Goal: Information Seeking & Learning: Learn about a topic

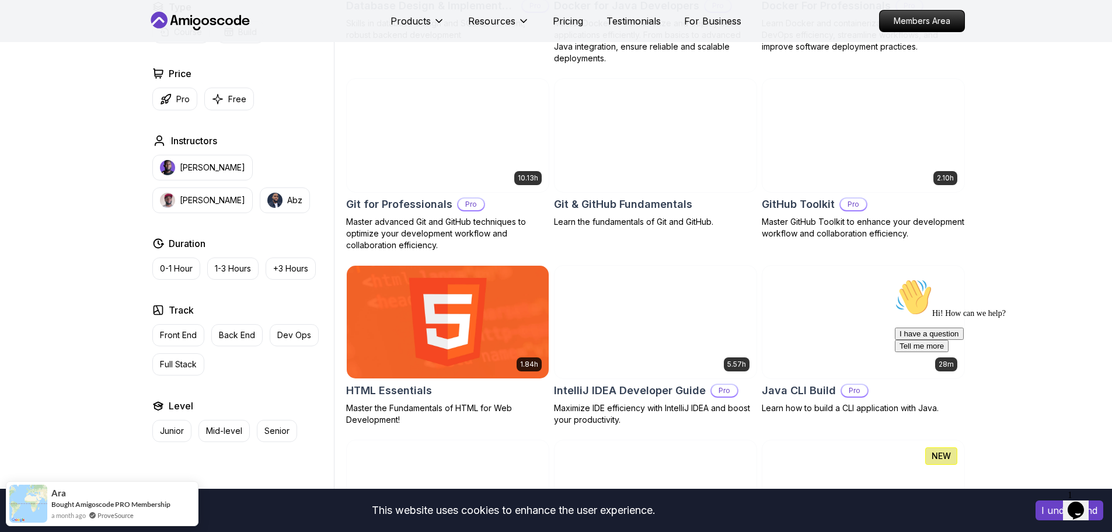
scroll to position [1285, 0]
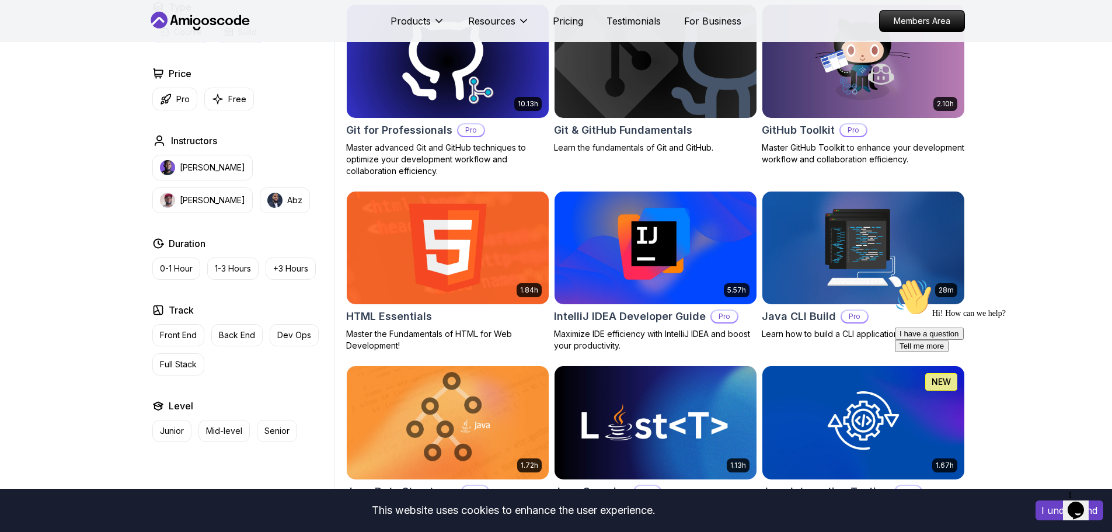
click at [644, 253] on img at bounding box center [655, 248] width 212 height 119
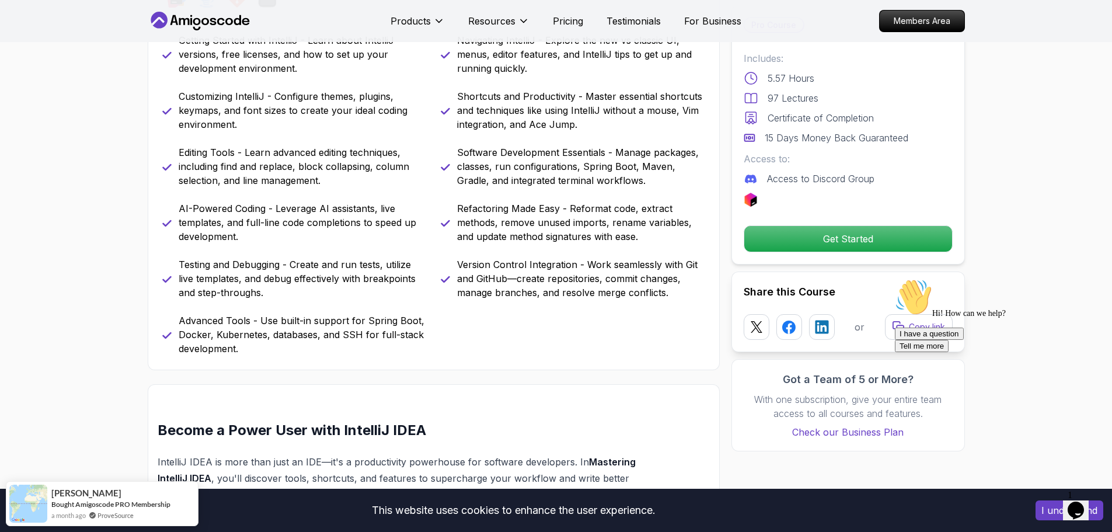
scroll to position [584, 0]
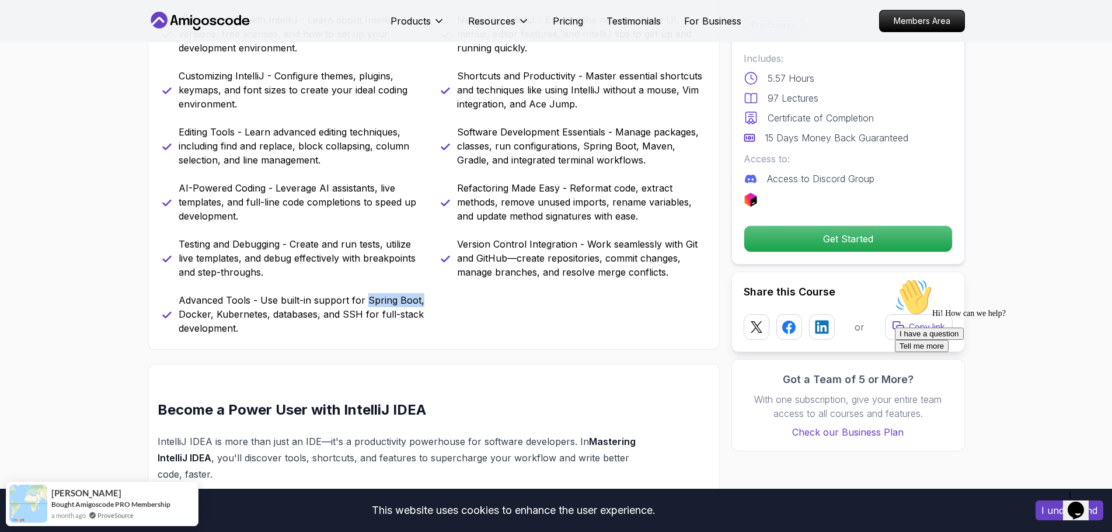
drag, startPoint x: 419, startPoint y: 301, endPoint x: 366, endPoint y: 301, distance: 52.6
click at [366, 301] on p "Advanced Tools - Use built-in support for Spring Boot, Docker, Kubernetes, data…" at bounding box center [303, 314] width 248 height 42
drag, startPoint x: 179, startPoint y: 316, endPoint x: 426, endPoint y: 324, distance: 247.7
click at [426, 324] on p "Advanced Tools - Use built-in support for Spring Boot, Docker, Kubernetes, data…" at bounding box center [303, 314] width 248 height 42
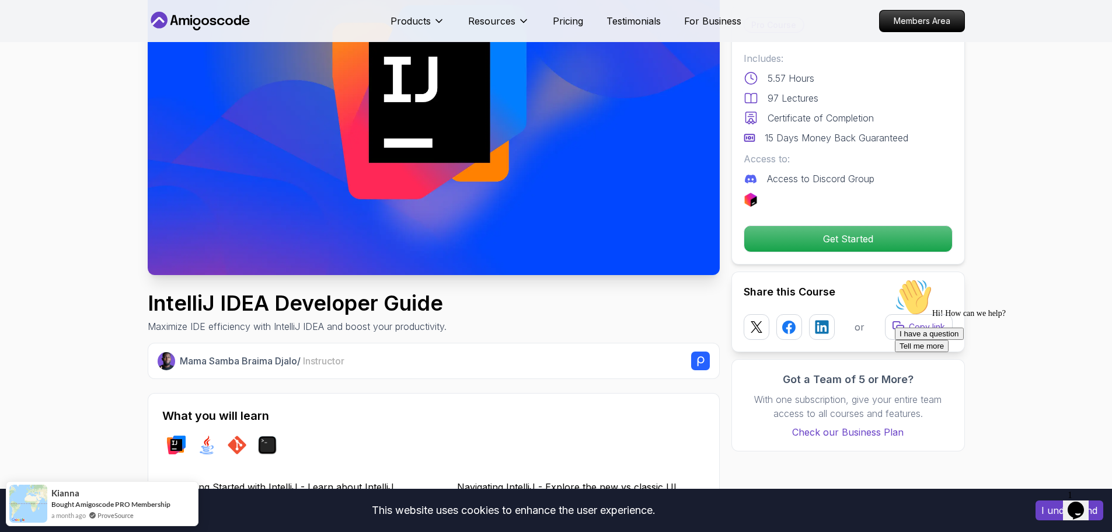
scroll to position [0, 0]
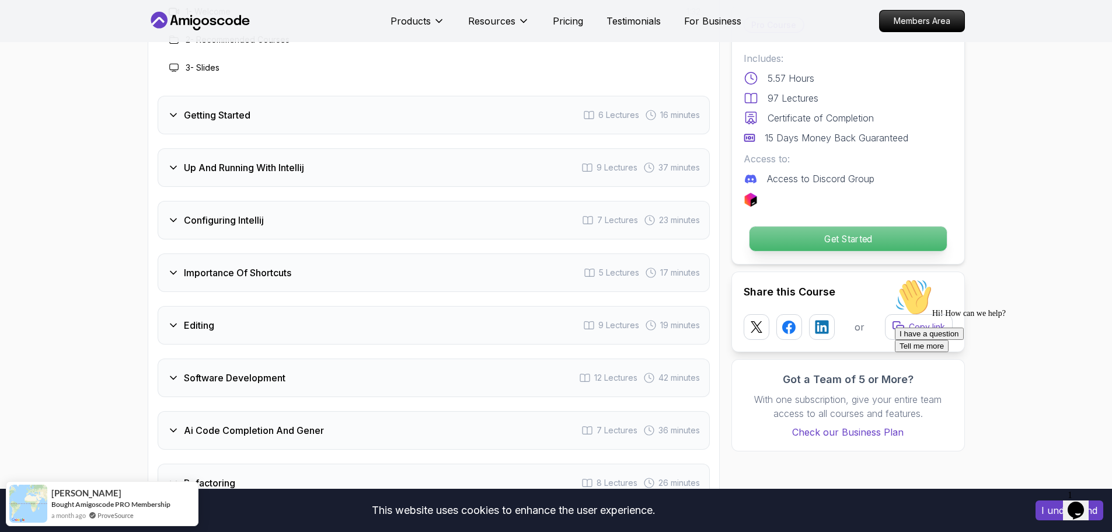
click at [810, 237] on p "Get Started" at bounding box center [847, 239] width 197 height 25
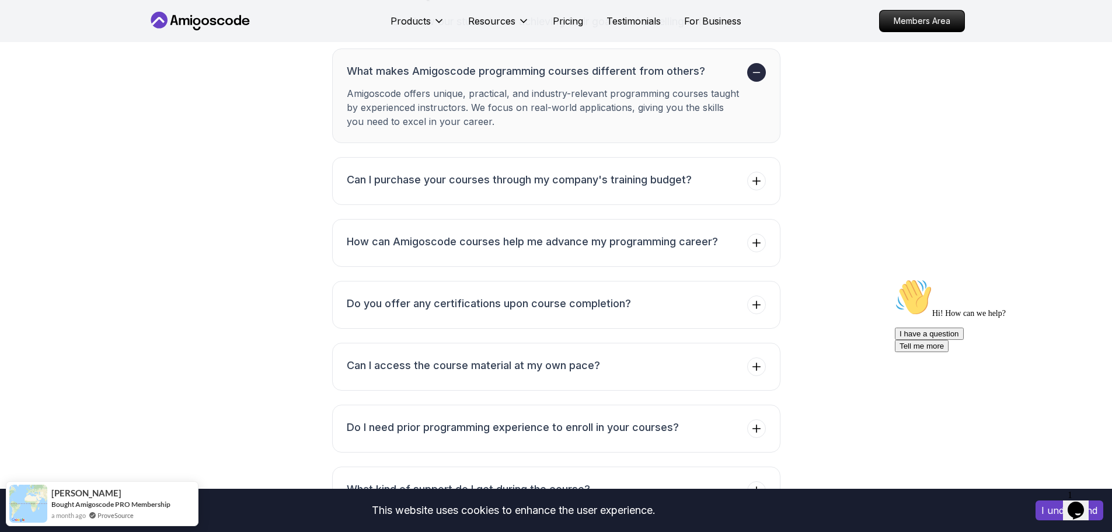
scroll to position [3529, 0]
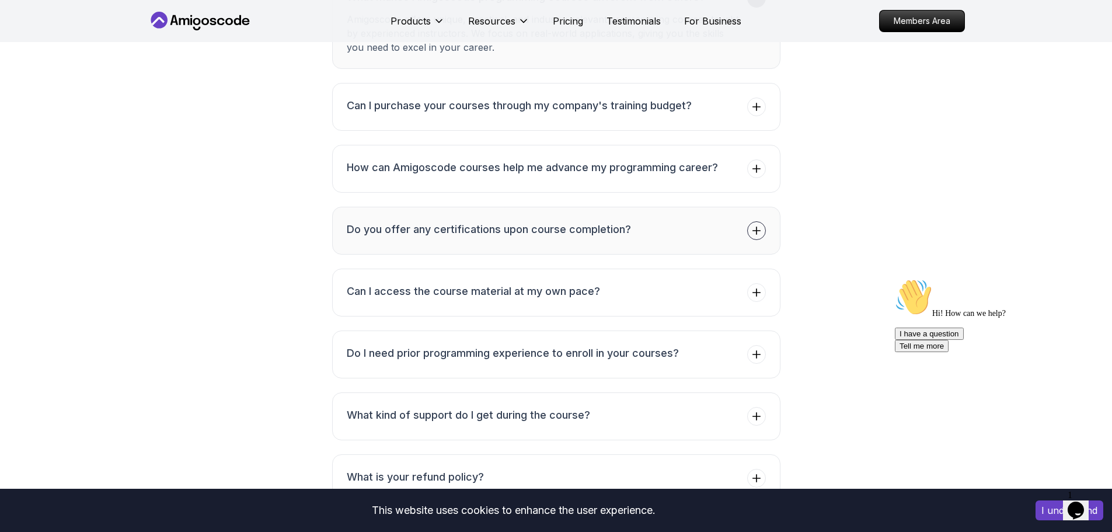
click at [564, 221] on h3 "Do you offer any certifications upon course completion?" at bounding box center [489, 229] width 284 height 16
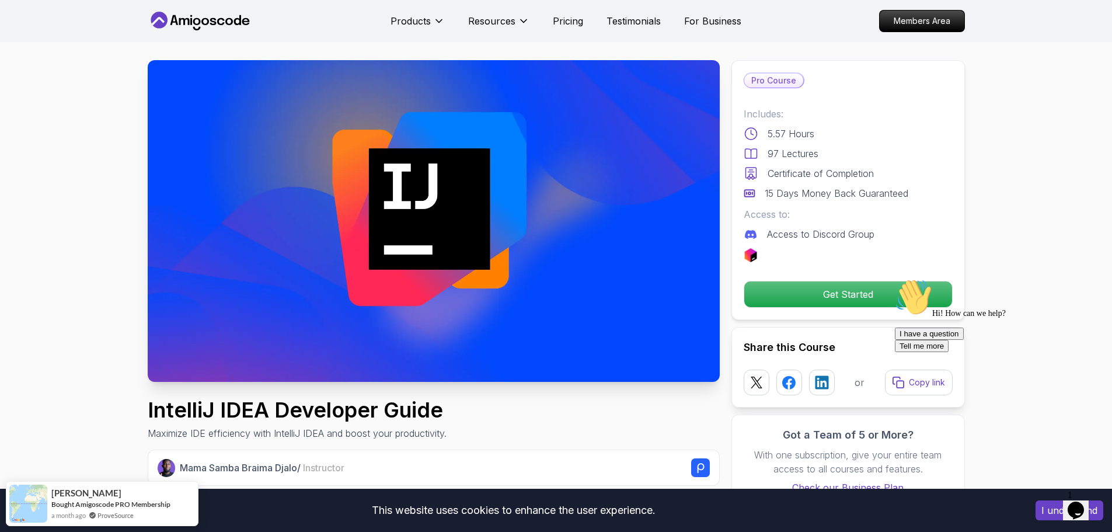
scroll to position [0, 0]
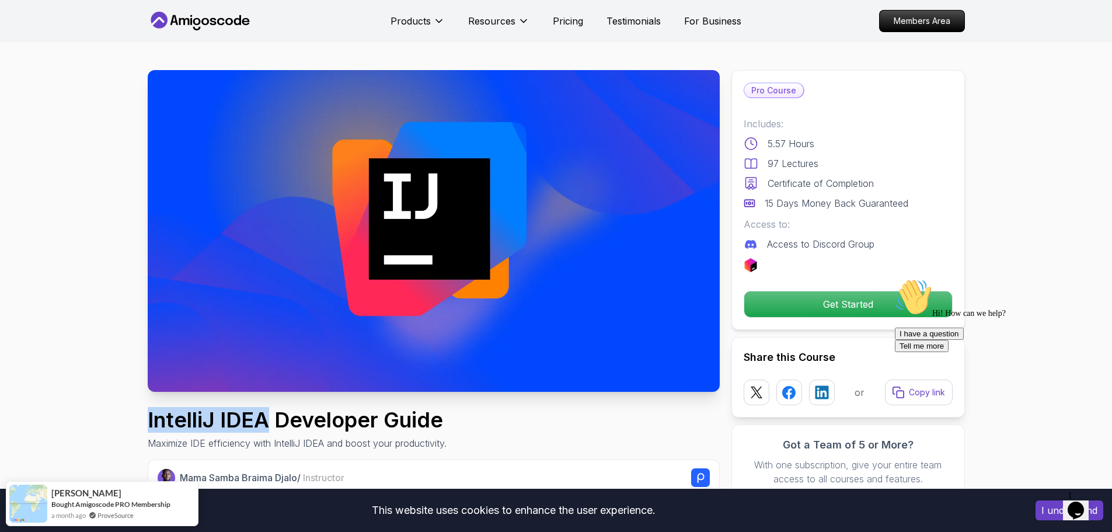
drag, startPoint x: 269, startPoint y: 420, endPoint x: 145, endPoint y: 420, distance: 123.2
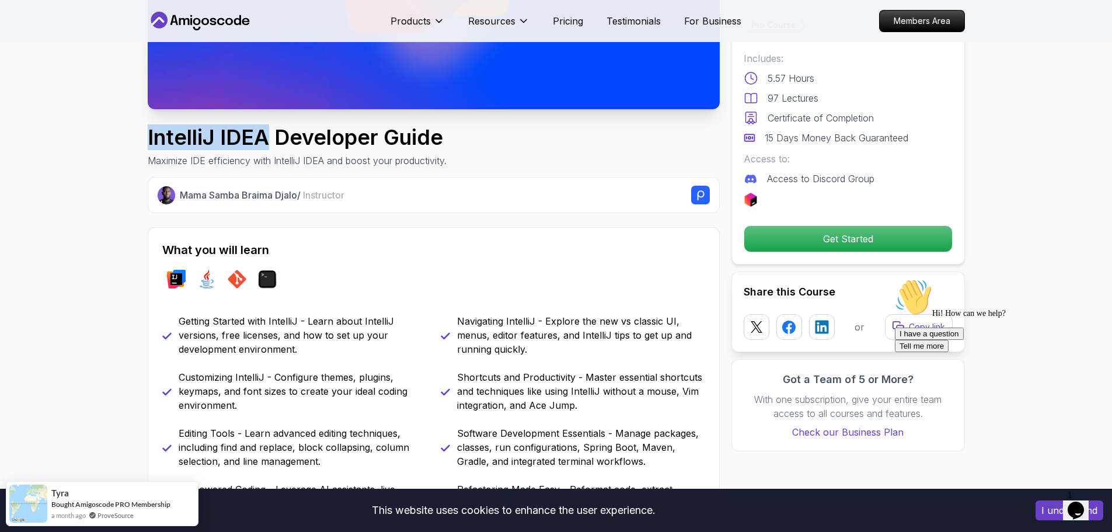
scroll to position [117, 0]
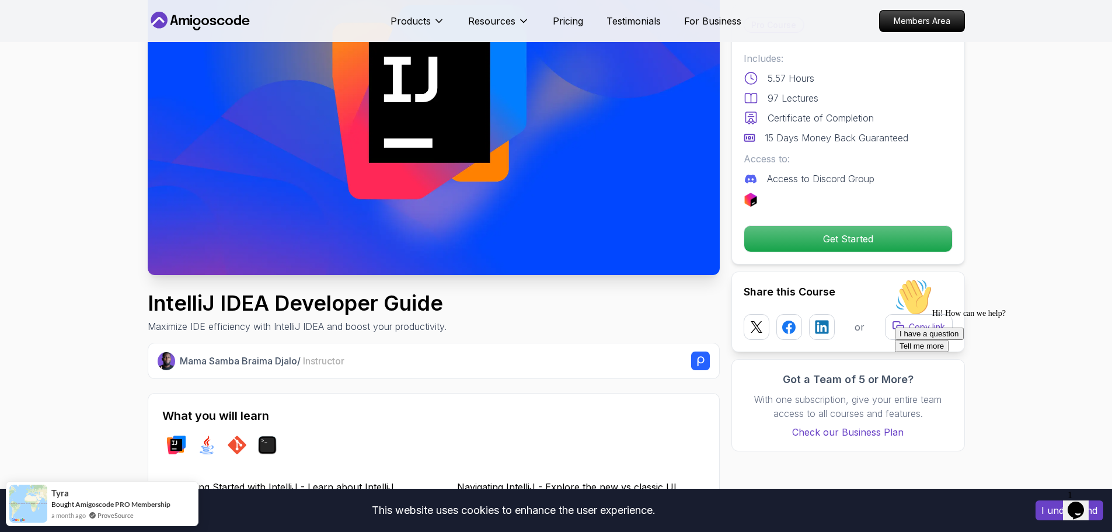
click at [279, 305] on h1 "IntelliJ IDEA Developer Guide" at bounding box center [297, 302] width 299 height 23
drag, startPoint x: 148, startPoint y: 304, endPoint x: 267, endPoint y: 300, distance: 119.2
click at [267, 300] on h1 "IntelliJ IDEA Developer Guide" at bounding box center [297, 302] width 299 height 23
copy h1 "IntelliJ IDEA"
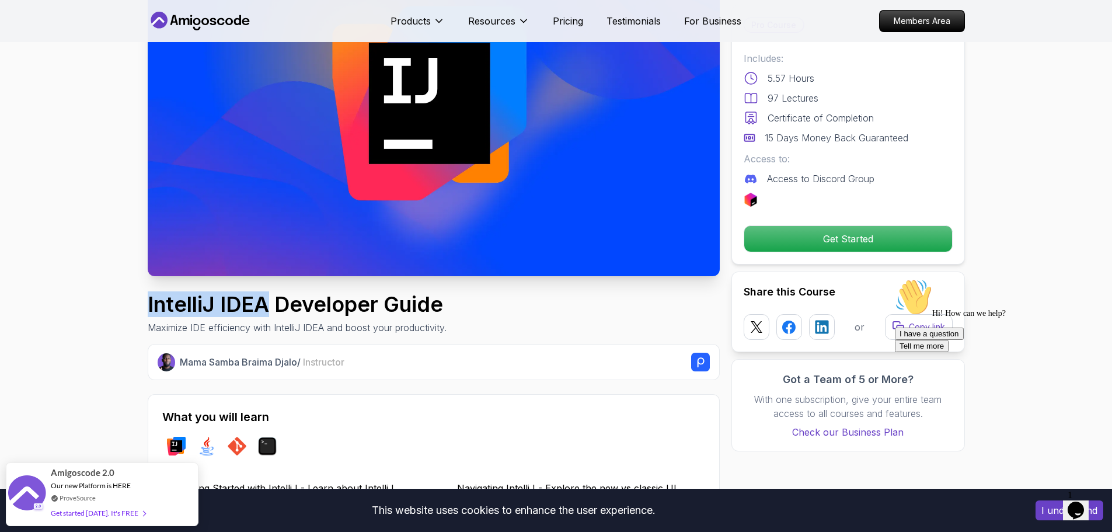
scroll to position [0, 0]
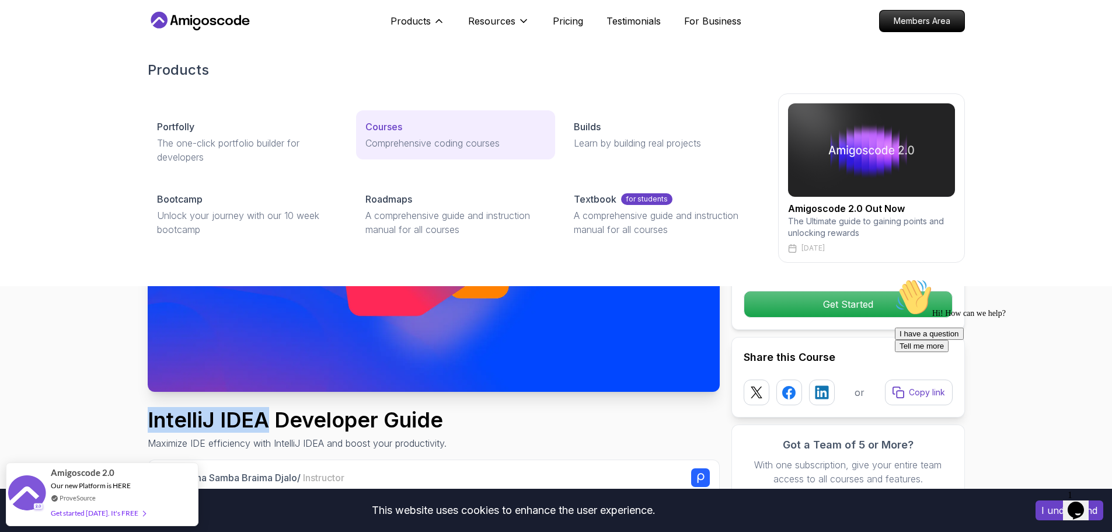
click at [385, 128] on p "Courses" at bounding box center [384, 127] width 37 height 14
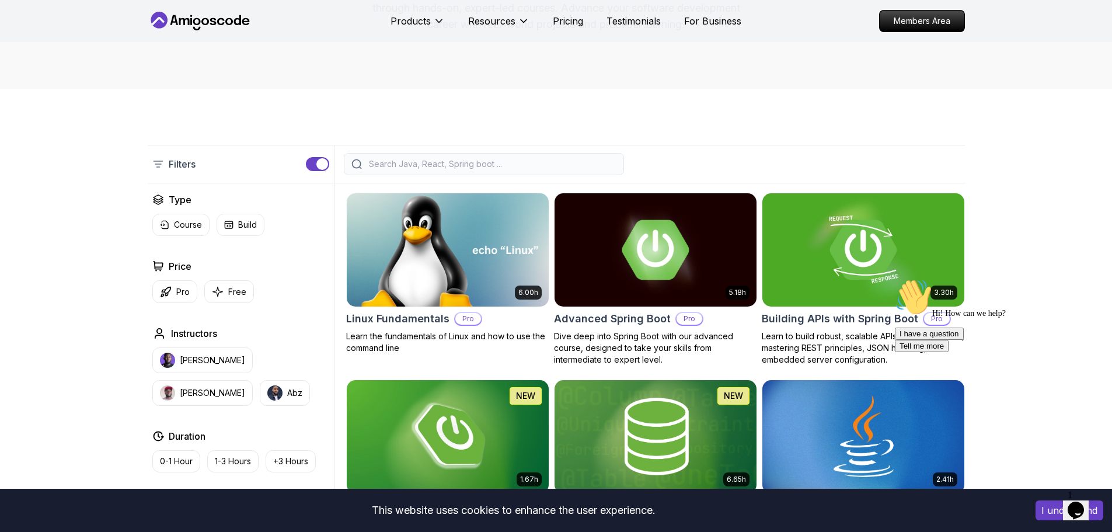
scroll to position [175, 0]
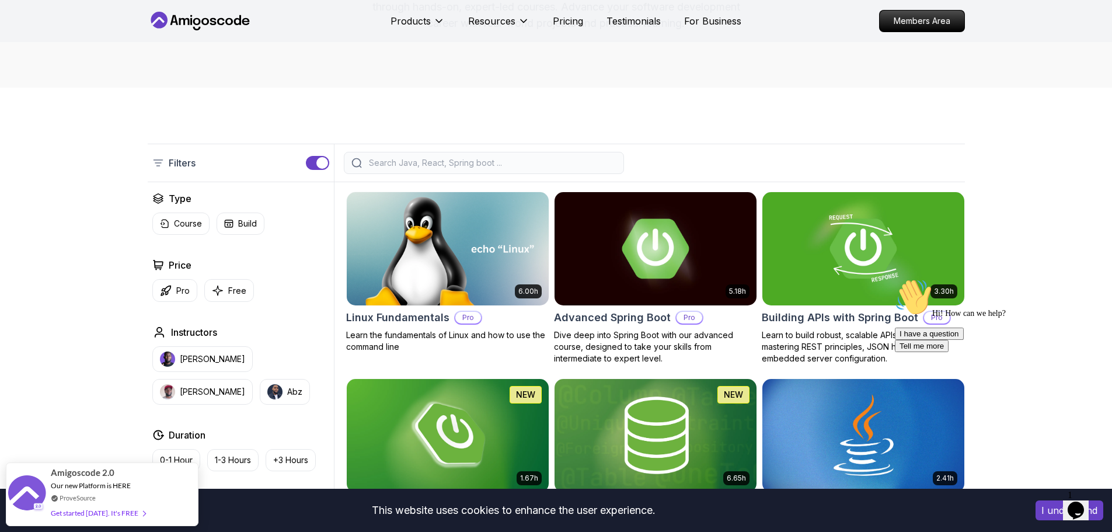
click at [399, 161] on input "search" at bounding box center [492, 163] width 250 height 12
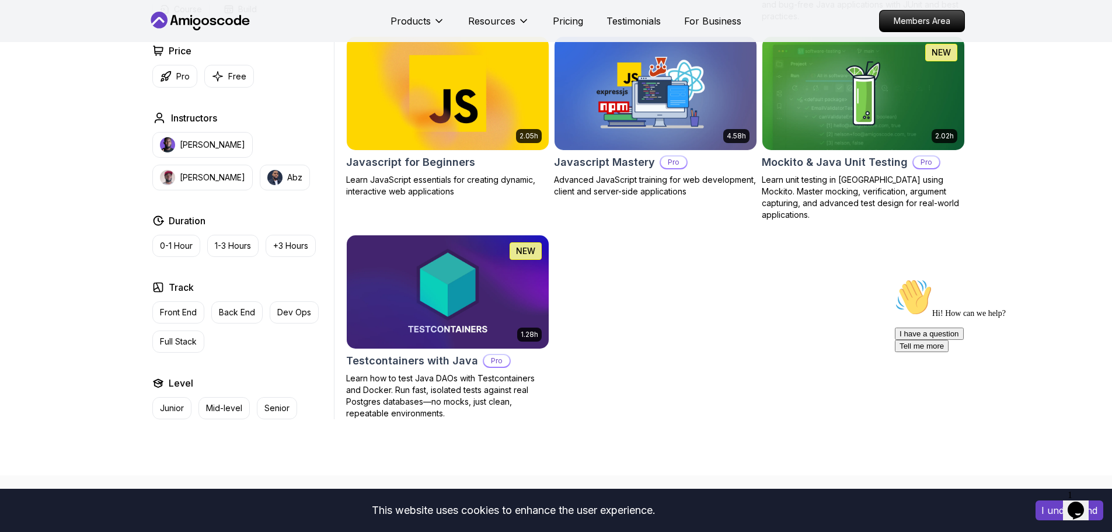
scroll to position [1109, 0]
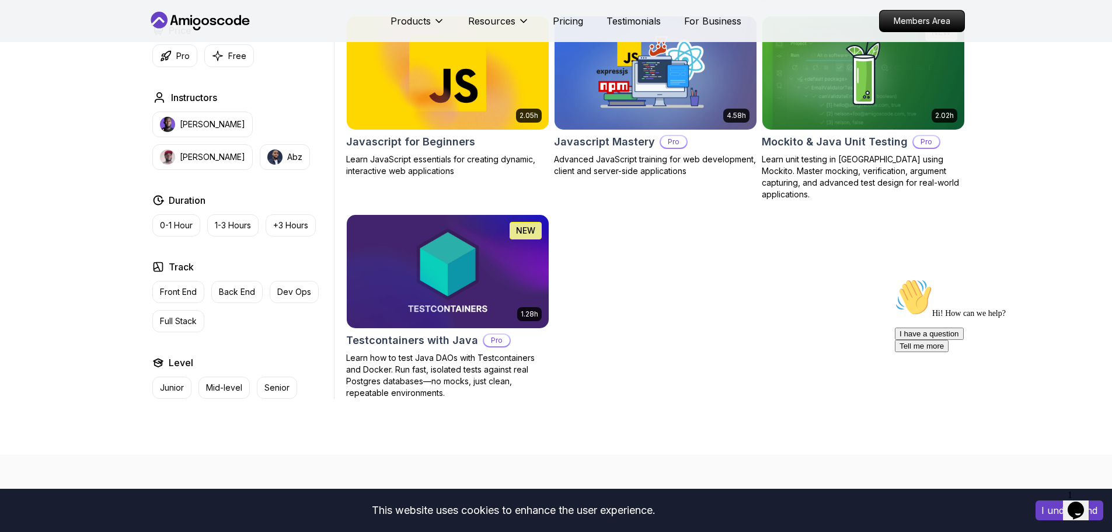
type input "java"
click at [829, 84] on img at bounding box center [863, 72] width 212 height 119
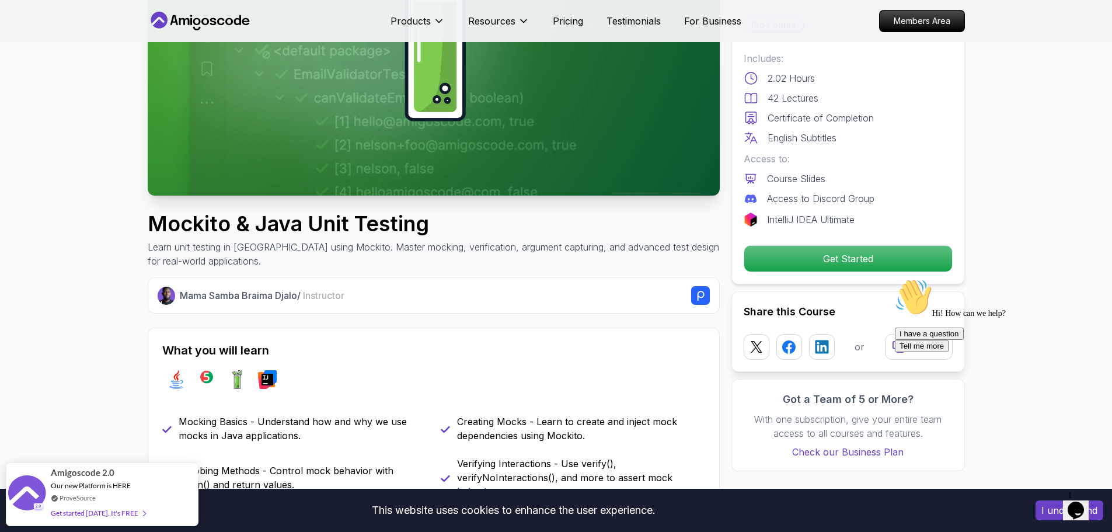
scroll to position [234, 0]
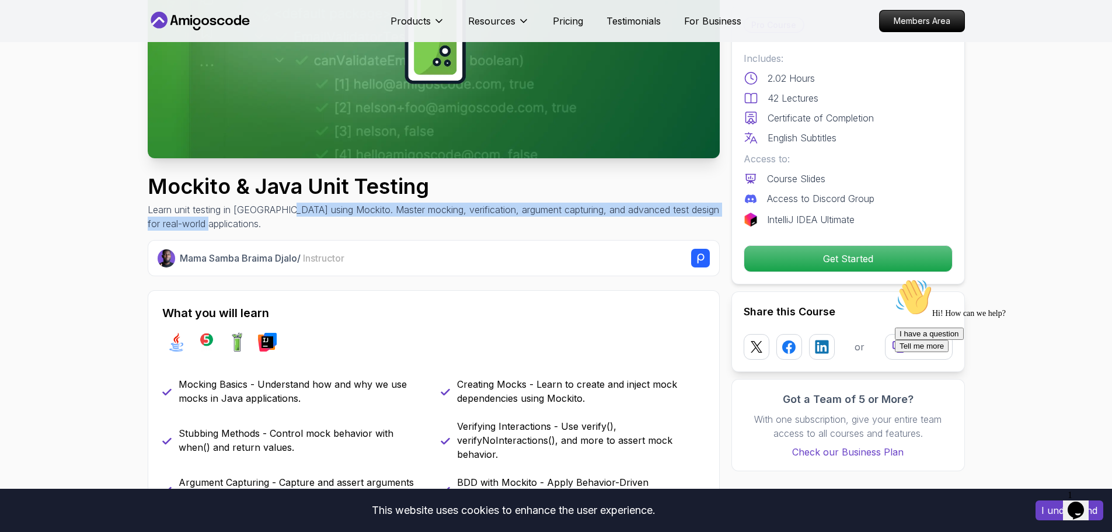
drag, startPoint x: 287, startPoint y: 209, endPoint x: 714, endPoint y: 222, distance: 427.6
click at [714, 222] on p "Learn unit testing in [GEOGRAPHIC_DATA] using Mockito. Master mocking, verifica…" at bounding box center [434, 217] width 572 height 28
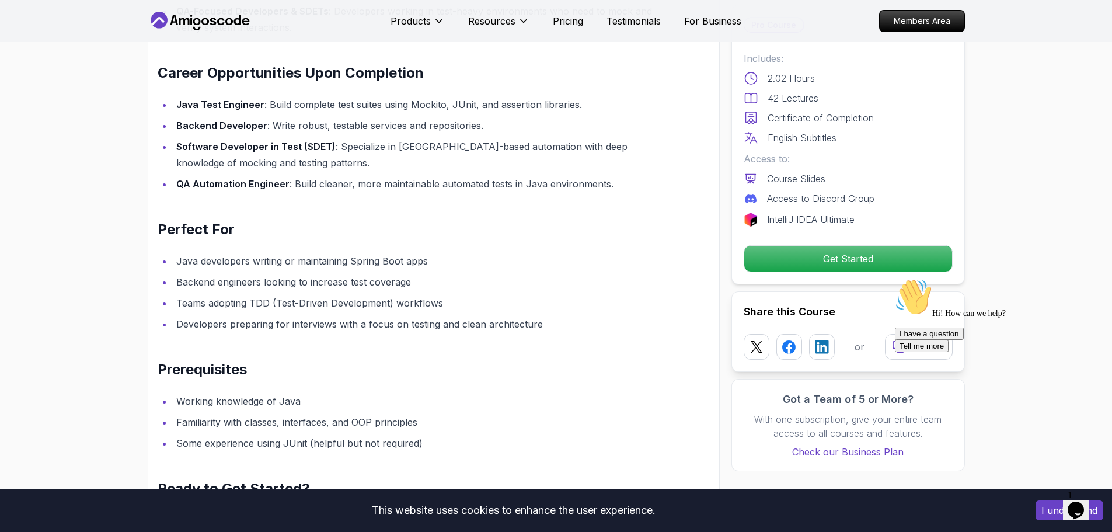
scroll to position [1343, 0]
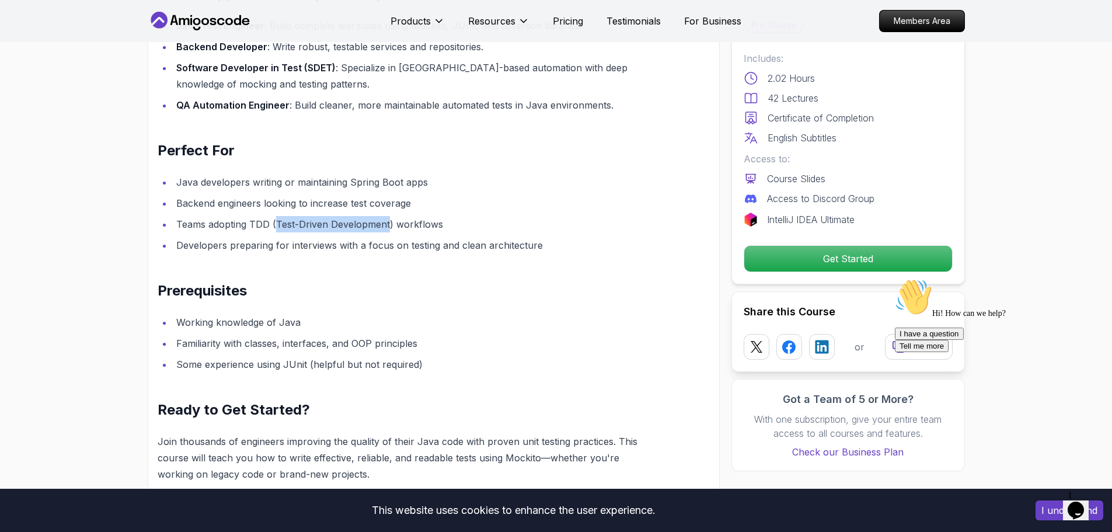
drag, startPoint x: 276, startPoint y: 226, endPoint x: 386, endPoint y: 224, distance: 109.8
click at [386, 224] on li "Teams adopting TDD (Test-Driven Development) workflows" at bounding box center [414, 224] width 482 height 16
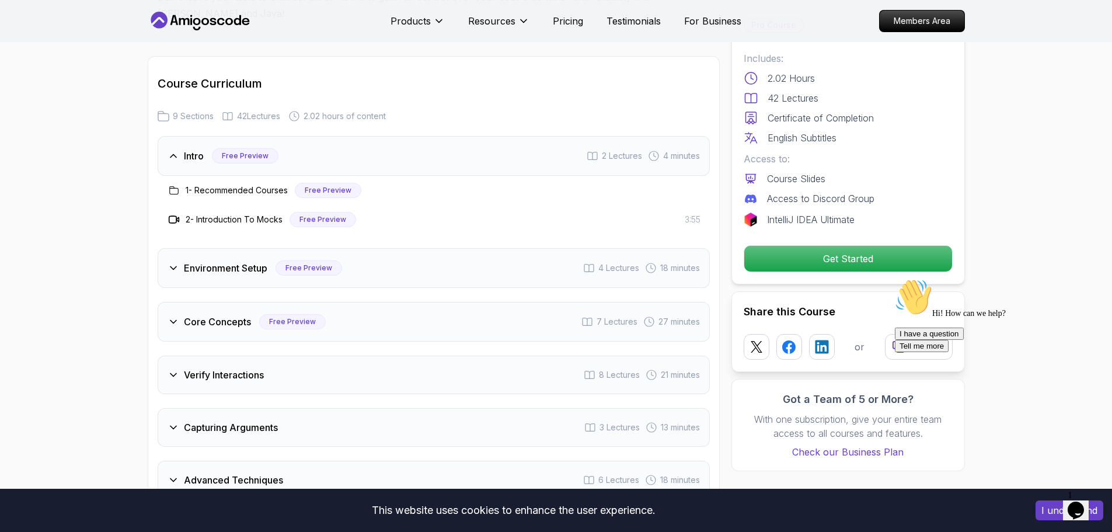
scroll to position [1927, 0]
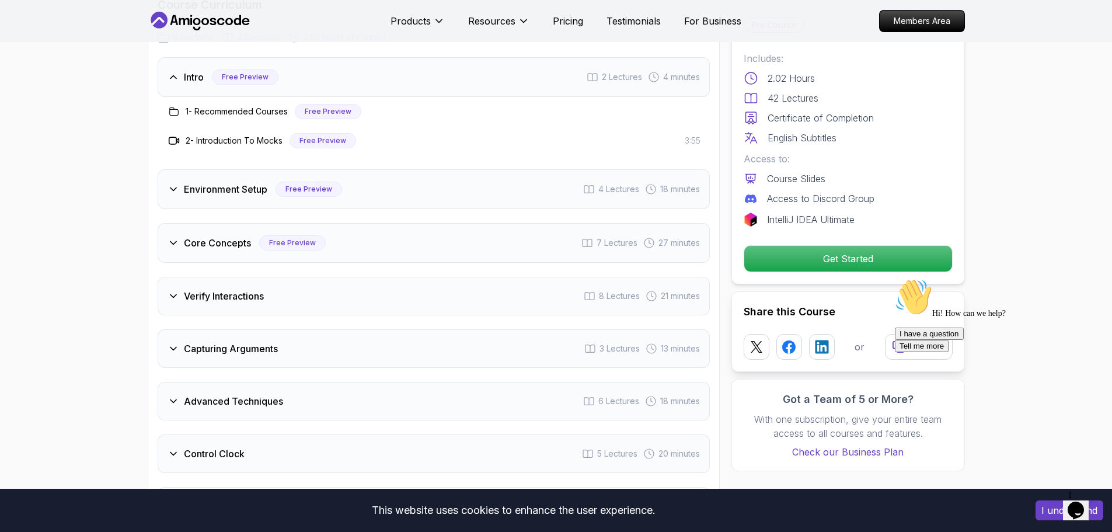
click at [252, 293] on h3 "Verify Interactions" at bounding box center [224, 296] width 80 height 14
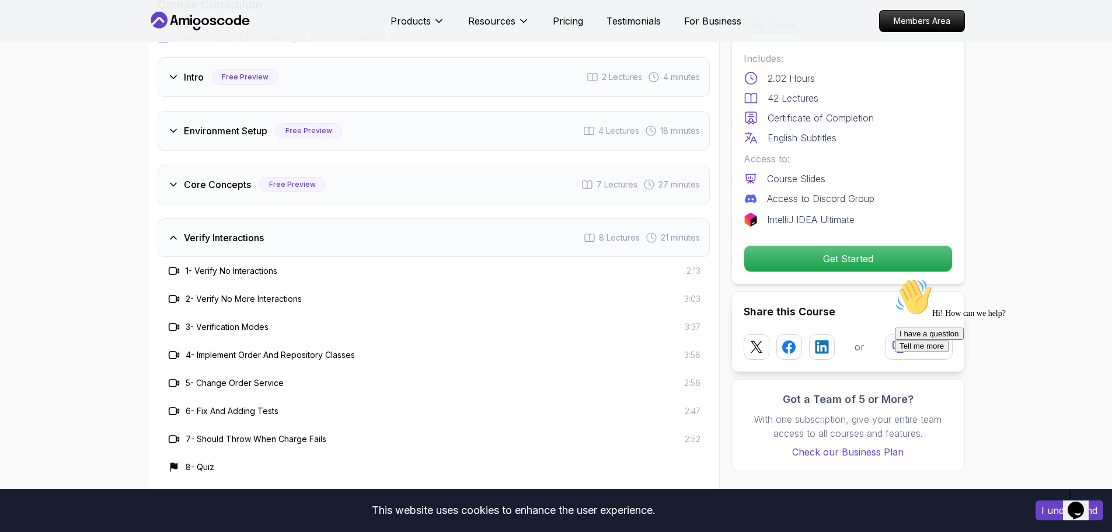
click at [290, 271] on div "1 - Verify No Interactions 2:13" at bounding box center [434, 271] width 534 height 14
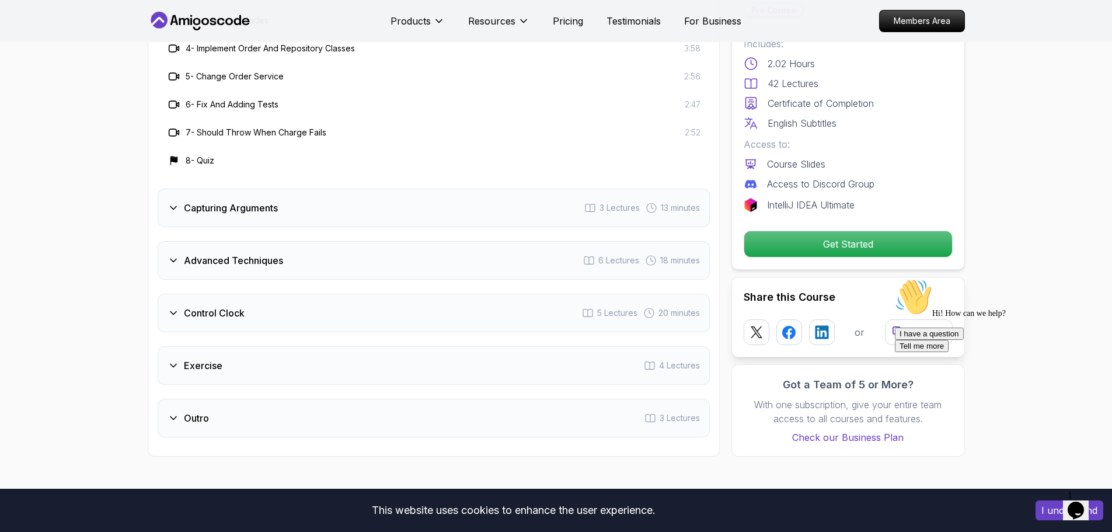
scroll to position [2277, 0]
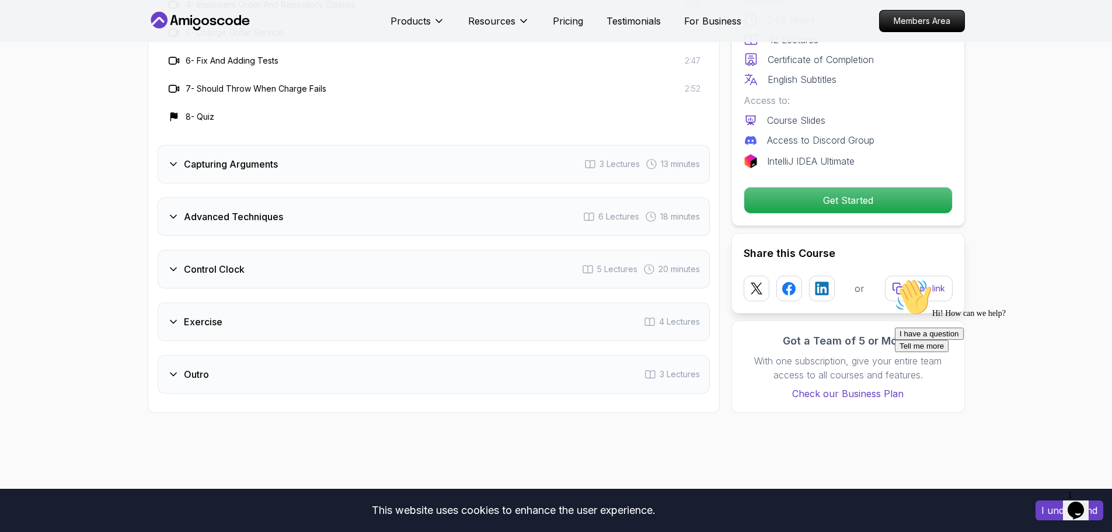
click at [229, 361] on div "Outro 3 Lectures" at bounding box center [434, 374] width 552 height 39
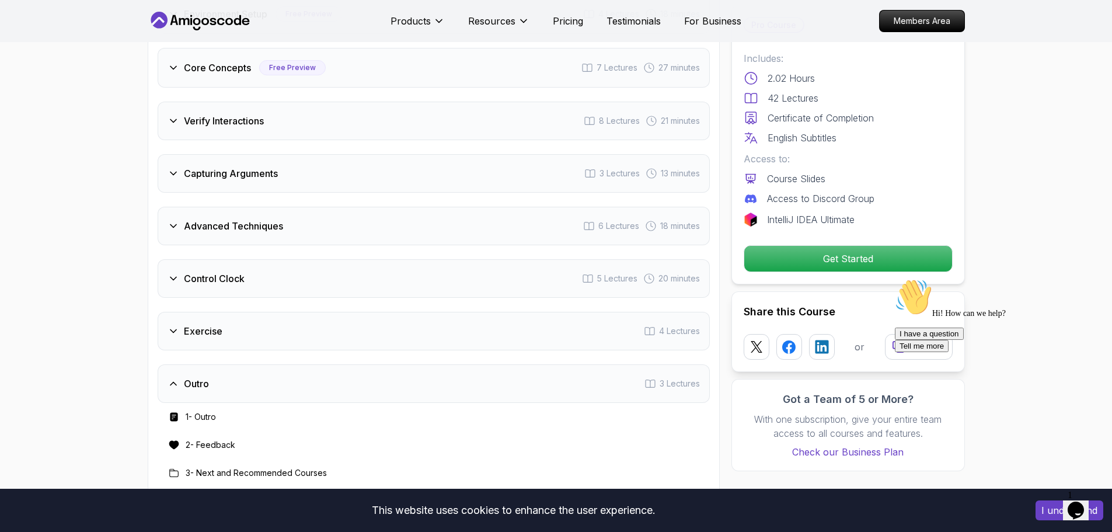
scroll to position [1693, 0]
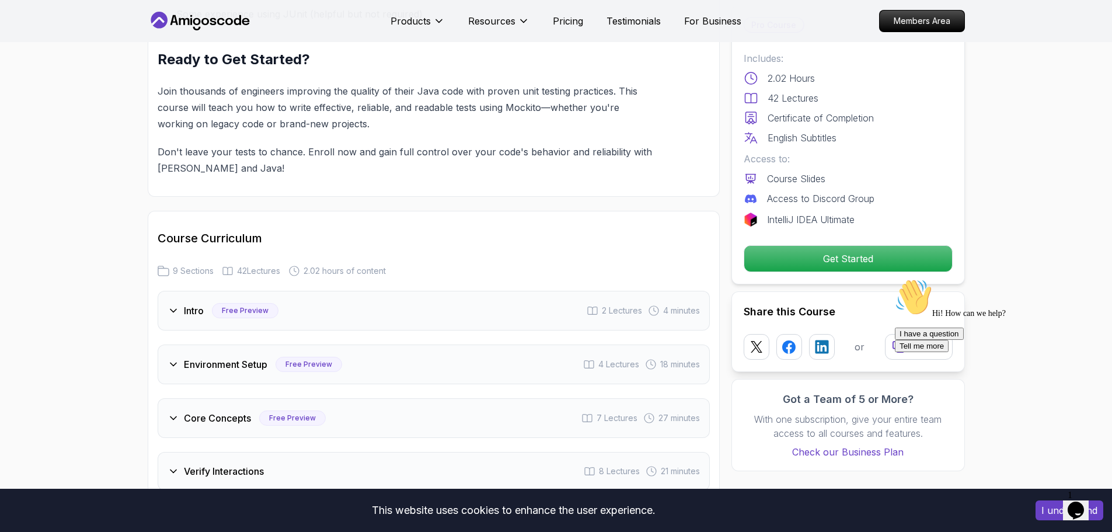
click at [277, 306] on div "Intro Free Preview 2 Lectures 4 minutes" at bounding box center [434, 311] width 552 height 40
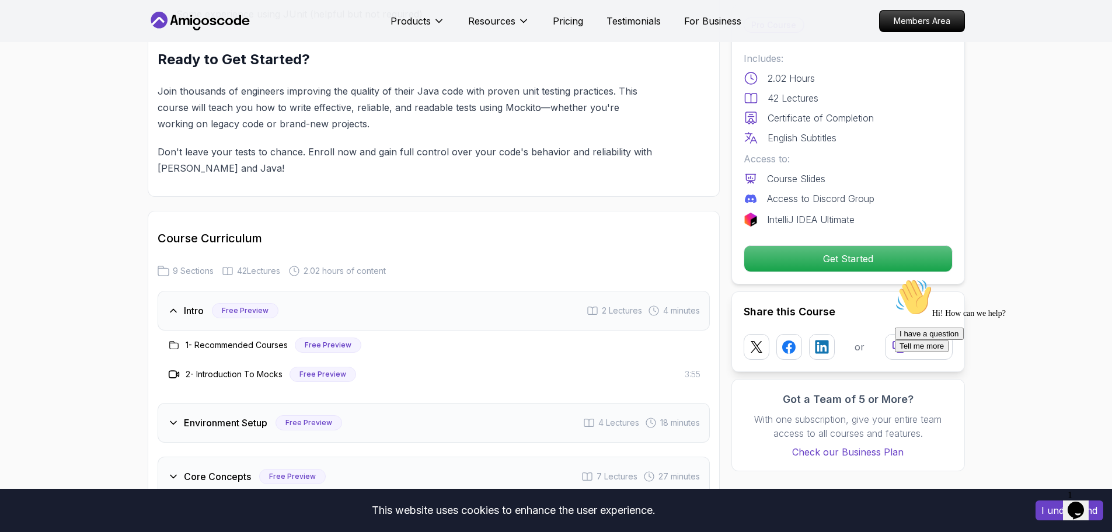
click at [257, 339] on div "1 - Recommended Courses" at bounding box center [227, 345] width 121 height 14
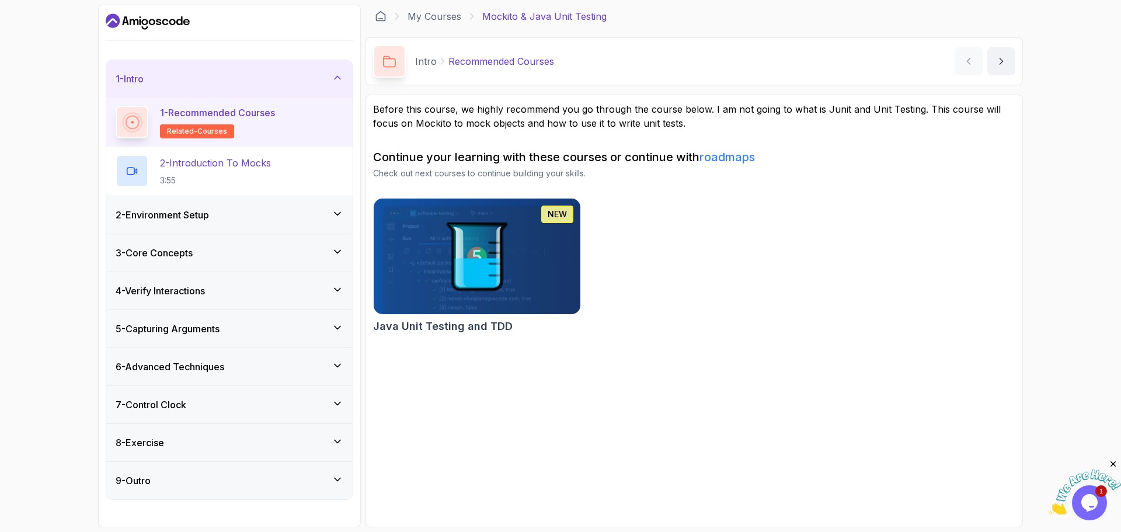
click at [502, 245] on img at bounding box center [476, 256] width 217 height 121
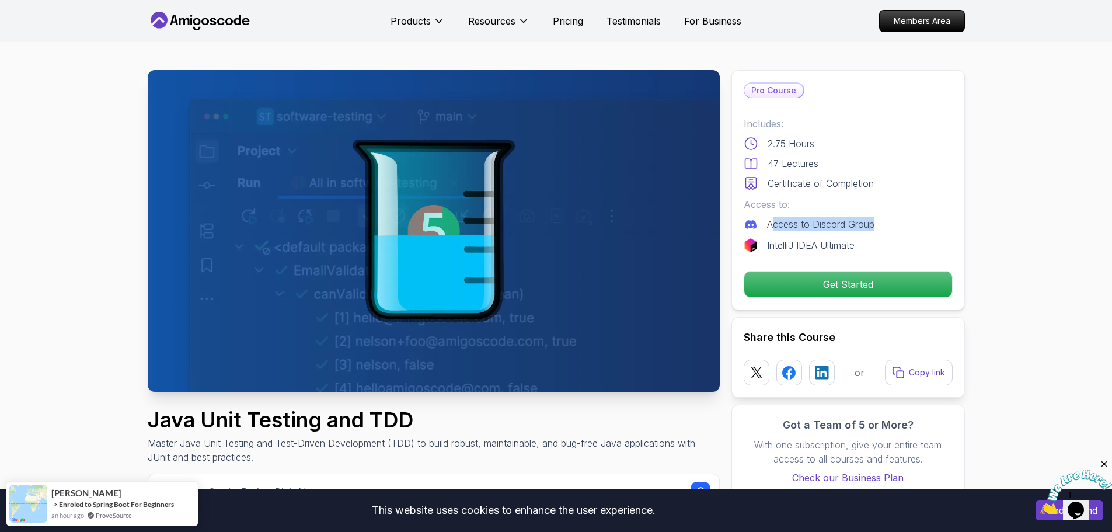
drag, startPoint x: 773, startPoint y: 225, endPoint x: 881, endPoint y: 221, distance: 108.1
click at [881, 221] on div "Access to Discord Group" at bounding box center [848, 224] width 209 height 14
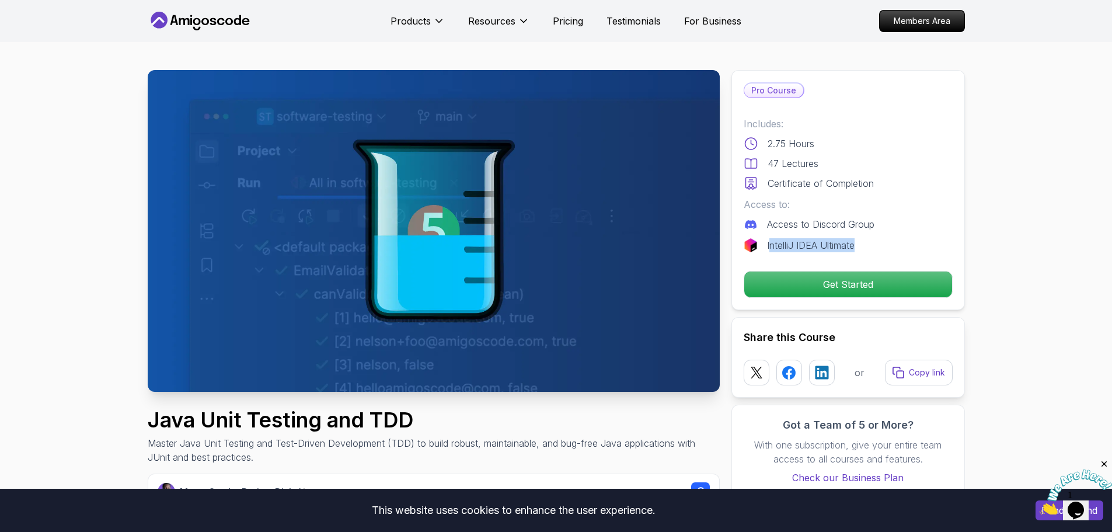
drag, startPoint x: 770, startPoint y: 246, endPoint x: 866, endPoint y: 243, distance: 95.8
click at [866, 243] on div "IntelliJ IDEA Ultimate" at bounding box center [848, 245] width 209 height 14
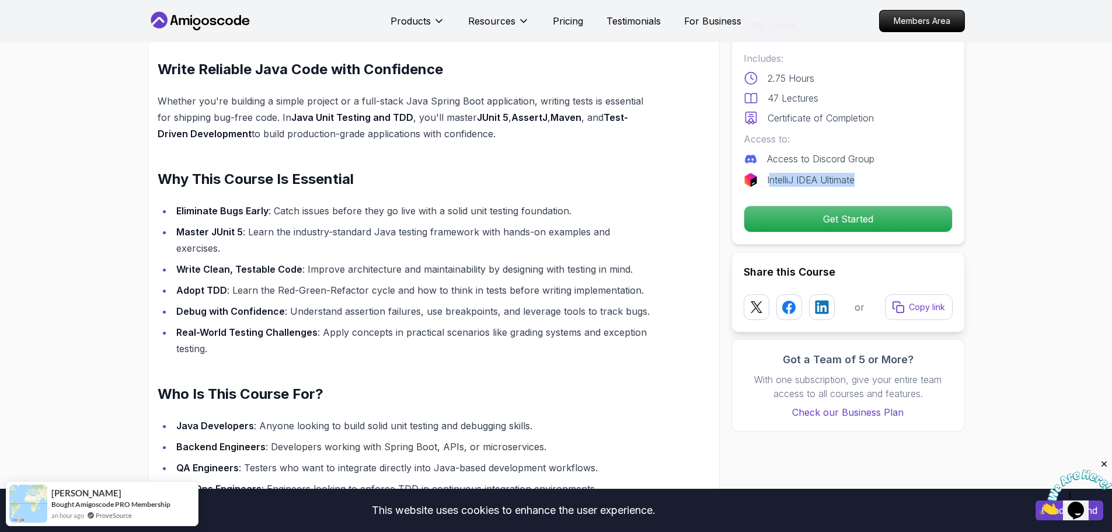
scroll to position [818, 0]
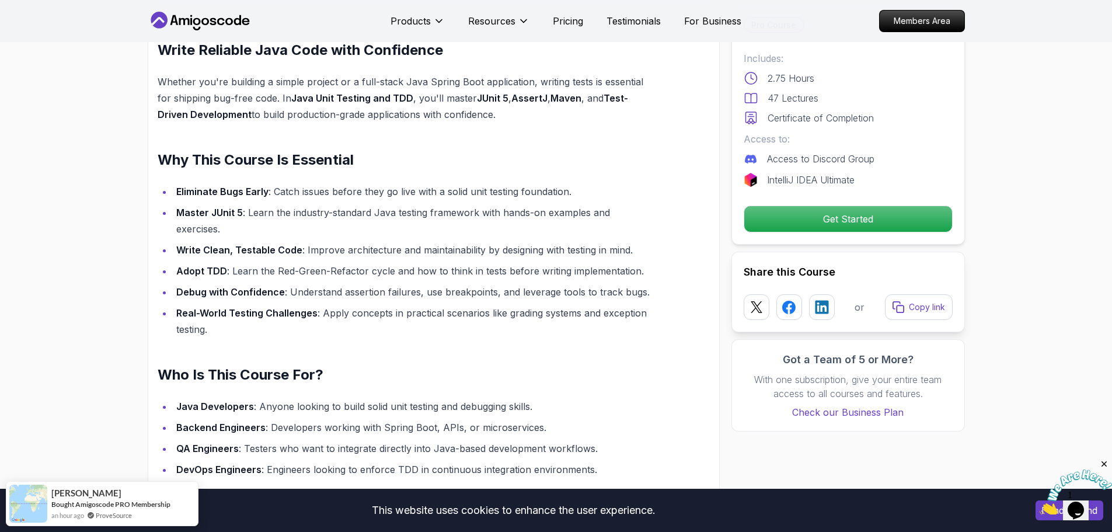
drag, startPoint x: 856, startPoint y: 182, endPoint x: 764, endPoint y: 186, distance: 91.8
click at [764, 186] on div "IntelliJ IDEA Ultimate" at bounding box center [848, 180] width 209 height 14
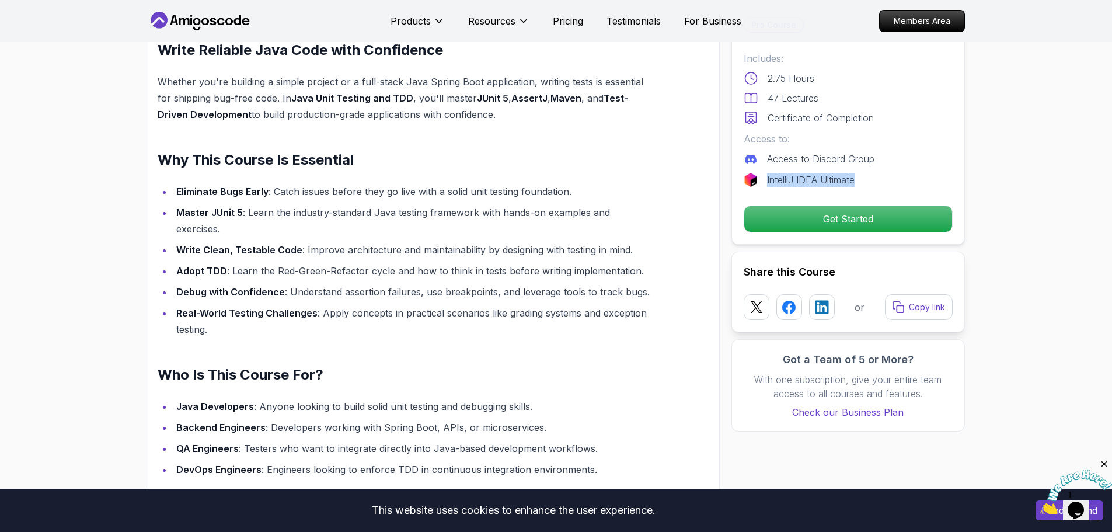
copy p "IntelliJ IDEA Ultimate"
